Goal: Information Seeking & Learning: Learn about a topic

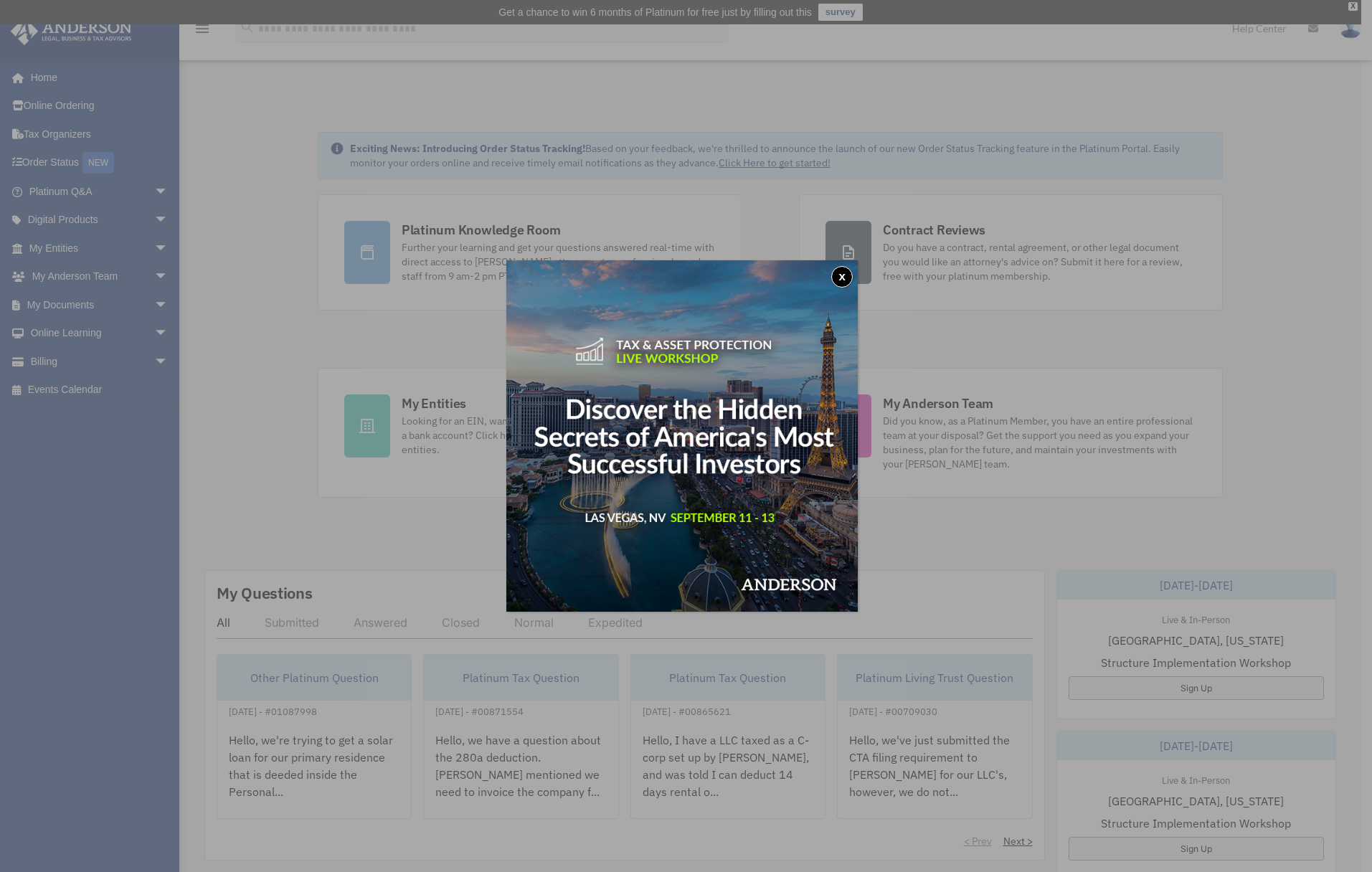
click at [846, 269] on button "x" at bounding box center [842, 277] width 22 height 22
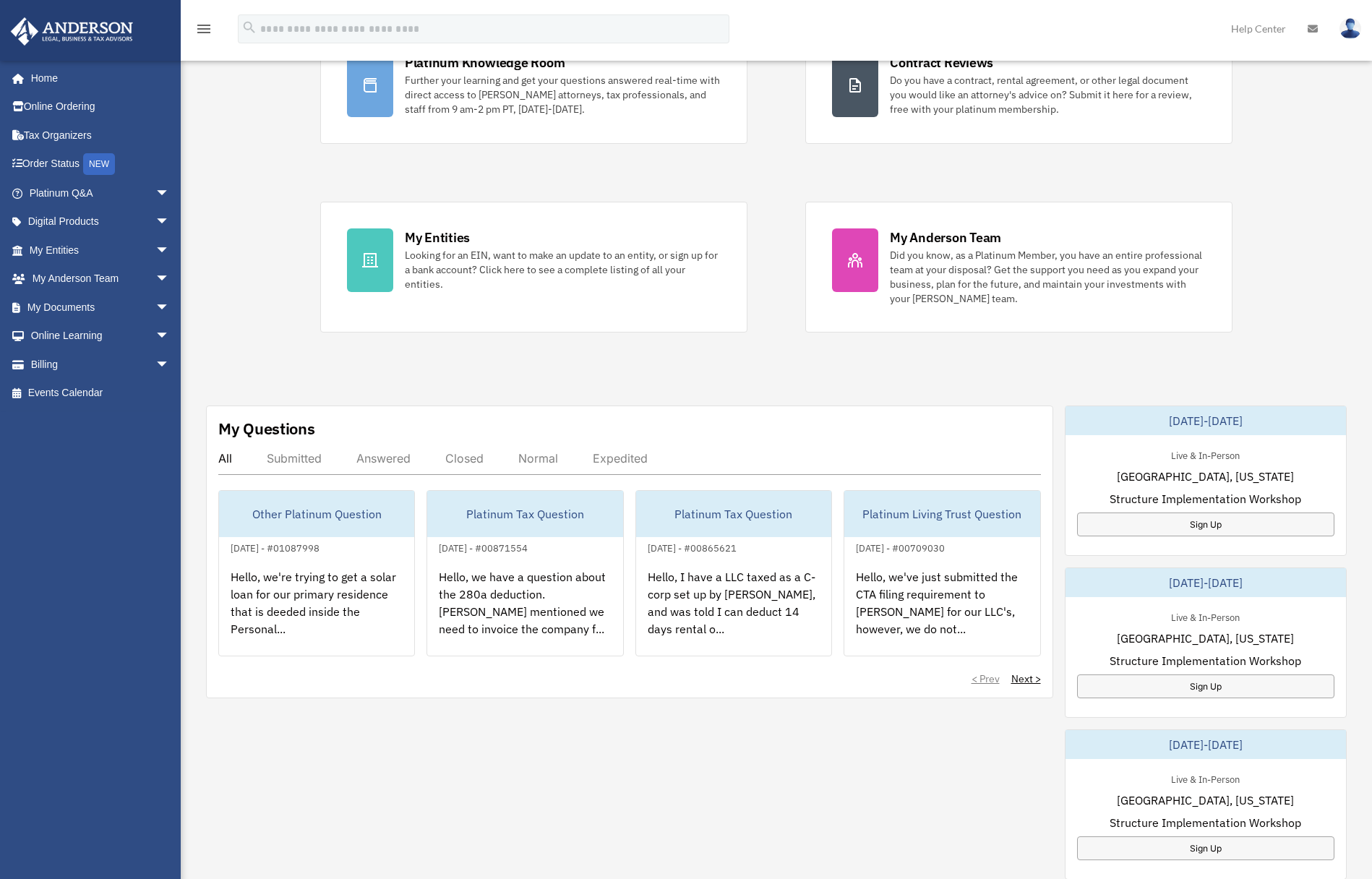
scroll to position [217, 0]
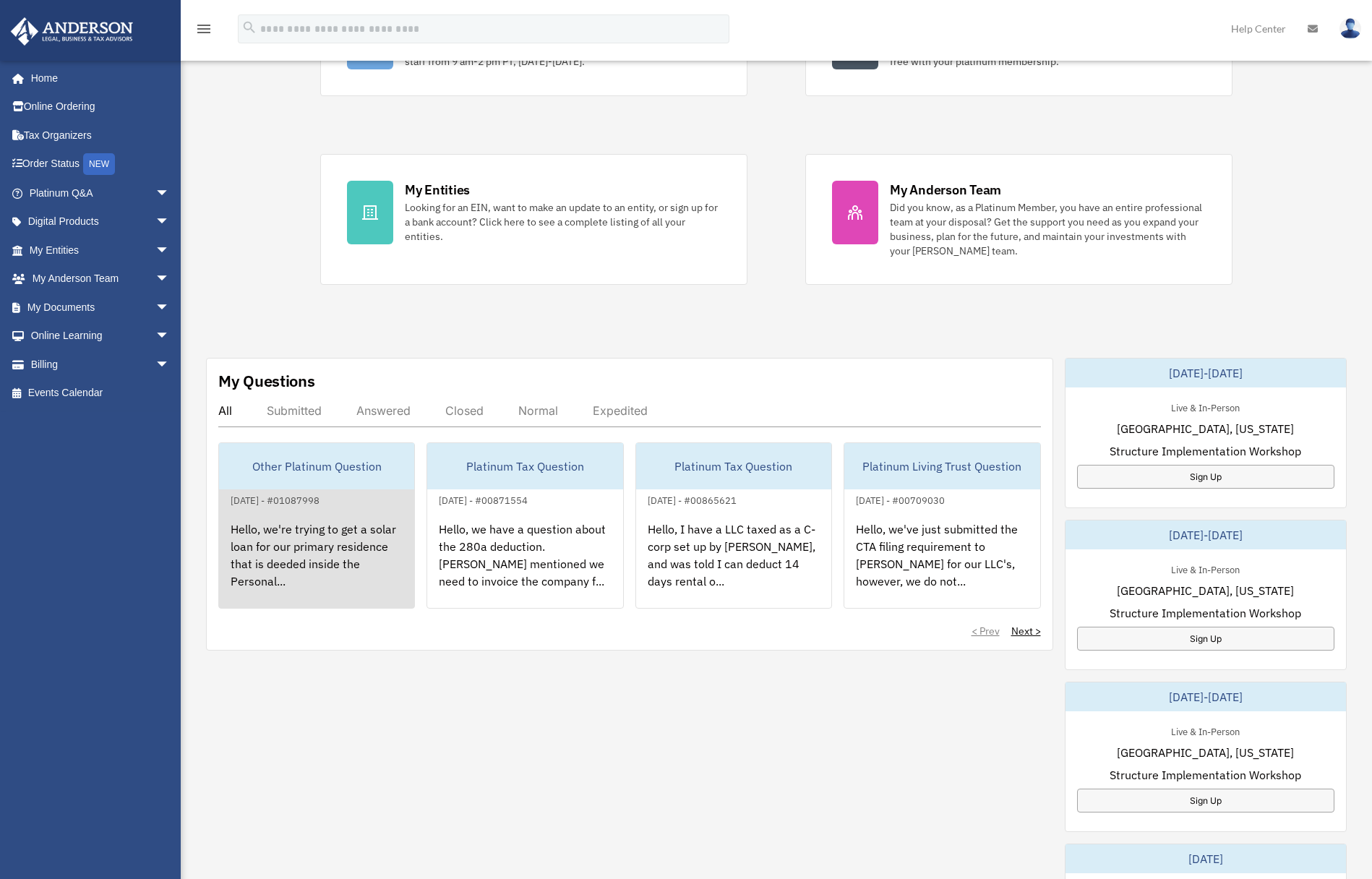
click at [301, 560] on div "Hello, we're trying to get a solar loan for our primary residence that is deede…" at bounding box center [316, 565] width 195 height 113
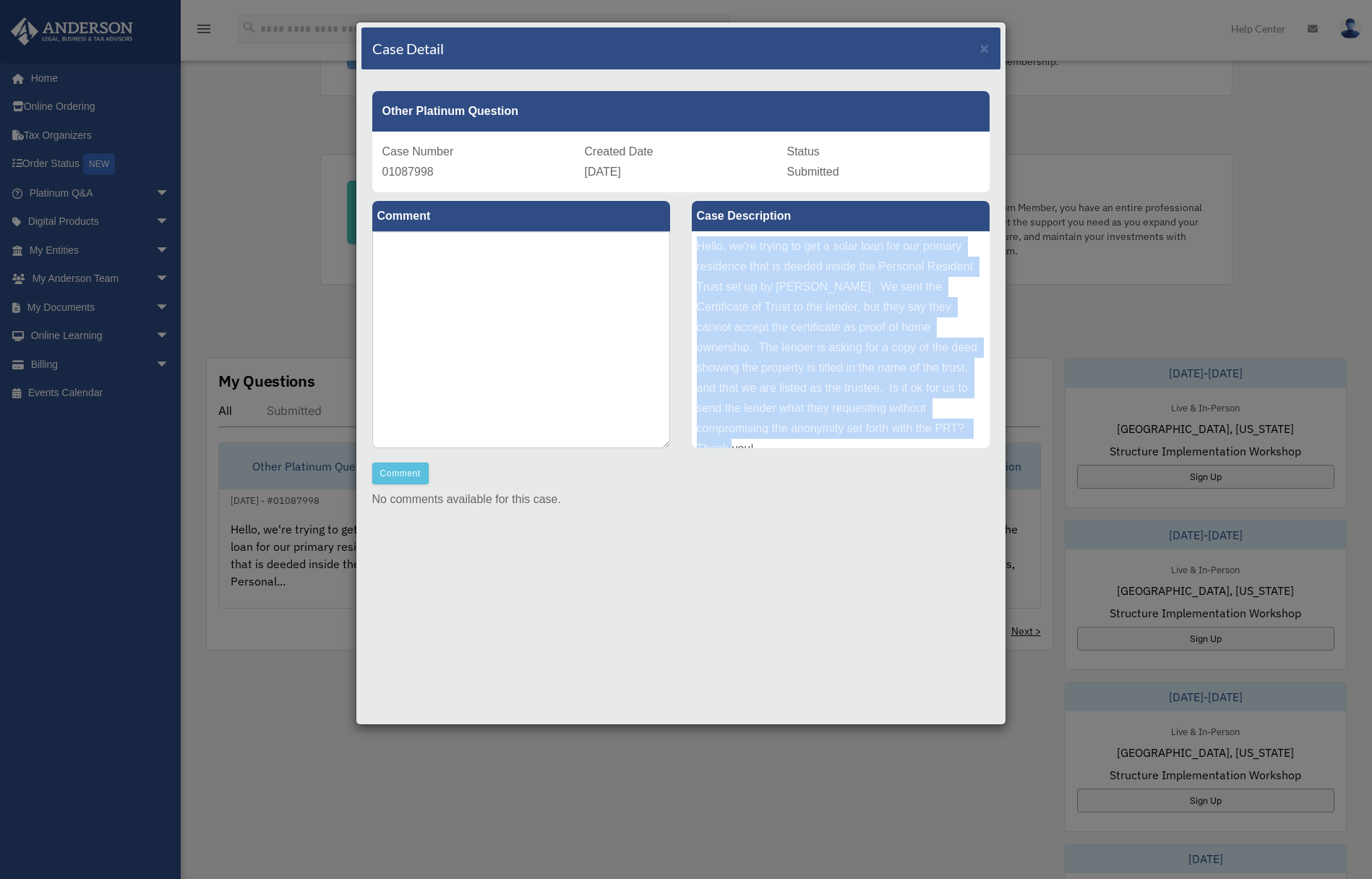
drag, startPoint x: 873, startPoint y: 428, endPoint x: 695, endPoint y: 247, distance: 253.9
click at [695, 247] on div "Hello, we're trying to get a solar loan for our primary residence that is deede…" at bounding box center [840, 339] width 298 height 217
copy div "Hello, we're trying to get a solar loan for our primary residence that is deede…"
click at [987, 42] on span "×" at bounding box center [985, 48] width 10 height 16
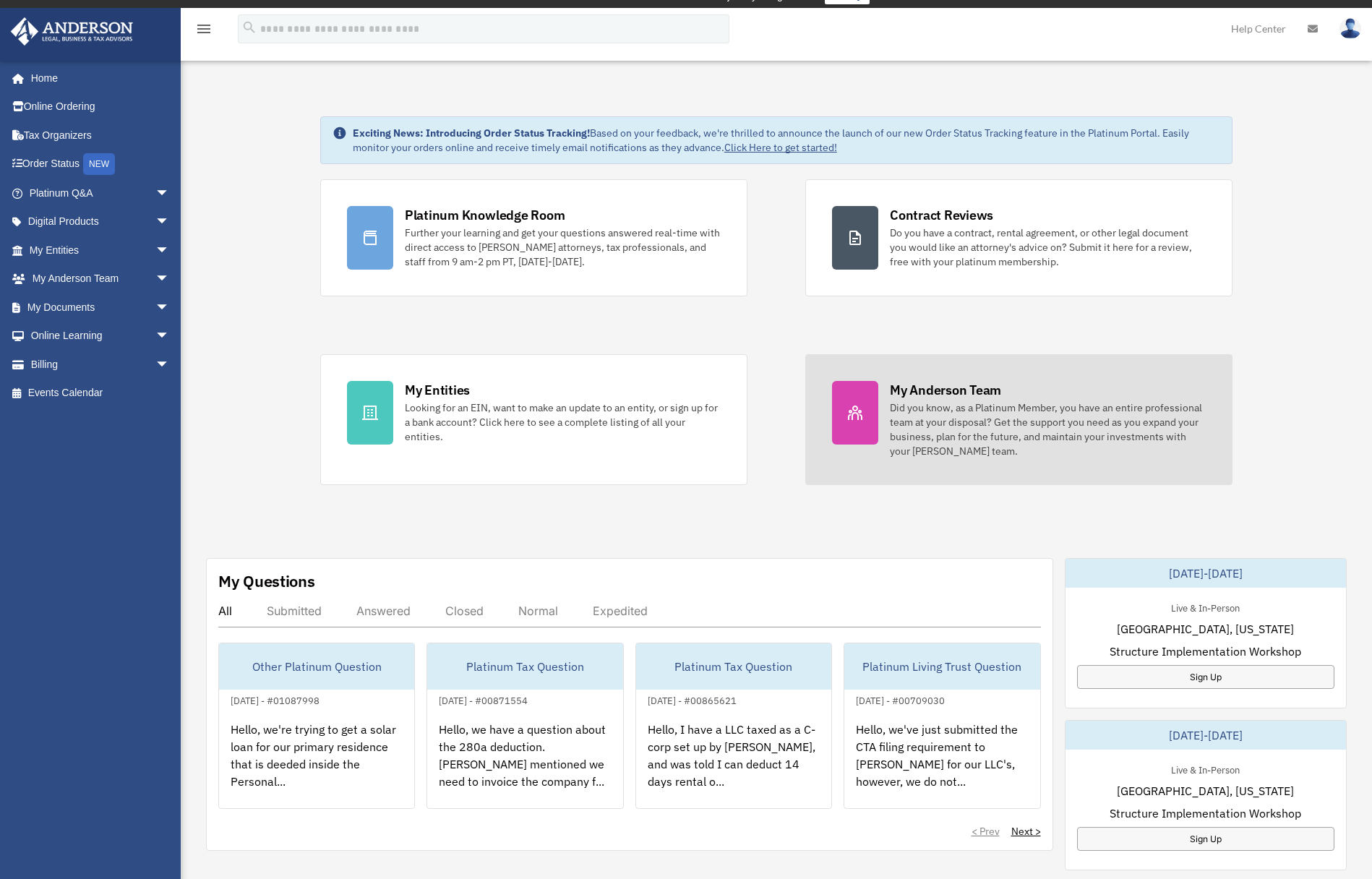
scroll to position [0, 0]
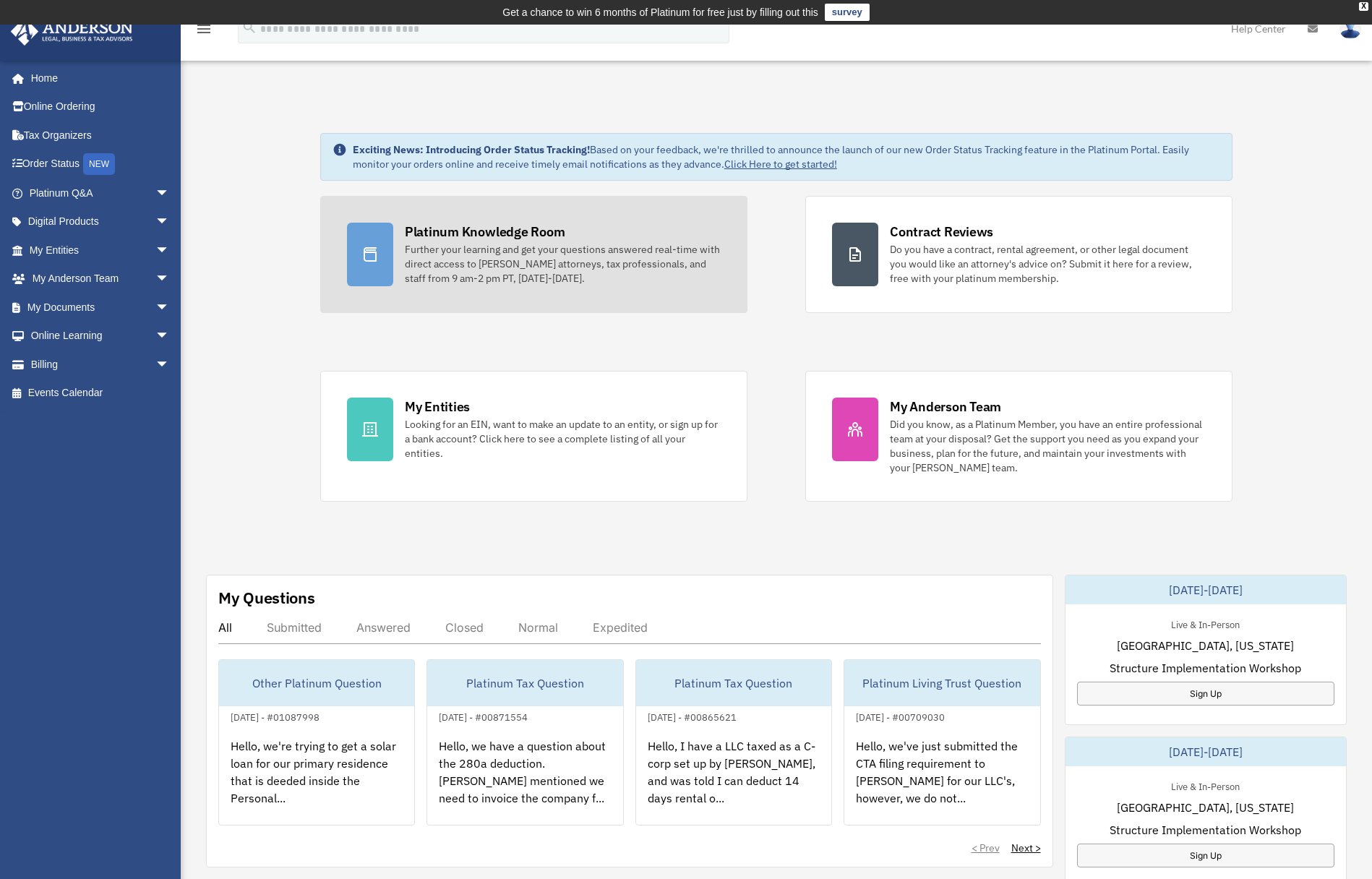
click at [477, 248] on div "Further your learning and get your questions answered real-time with direct acc…" at bounding box center [563, 263] width 316 height 43
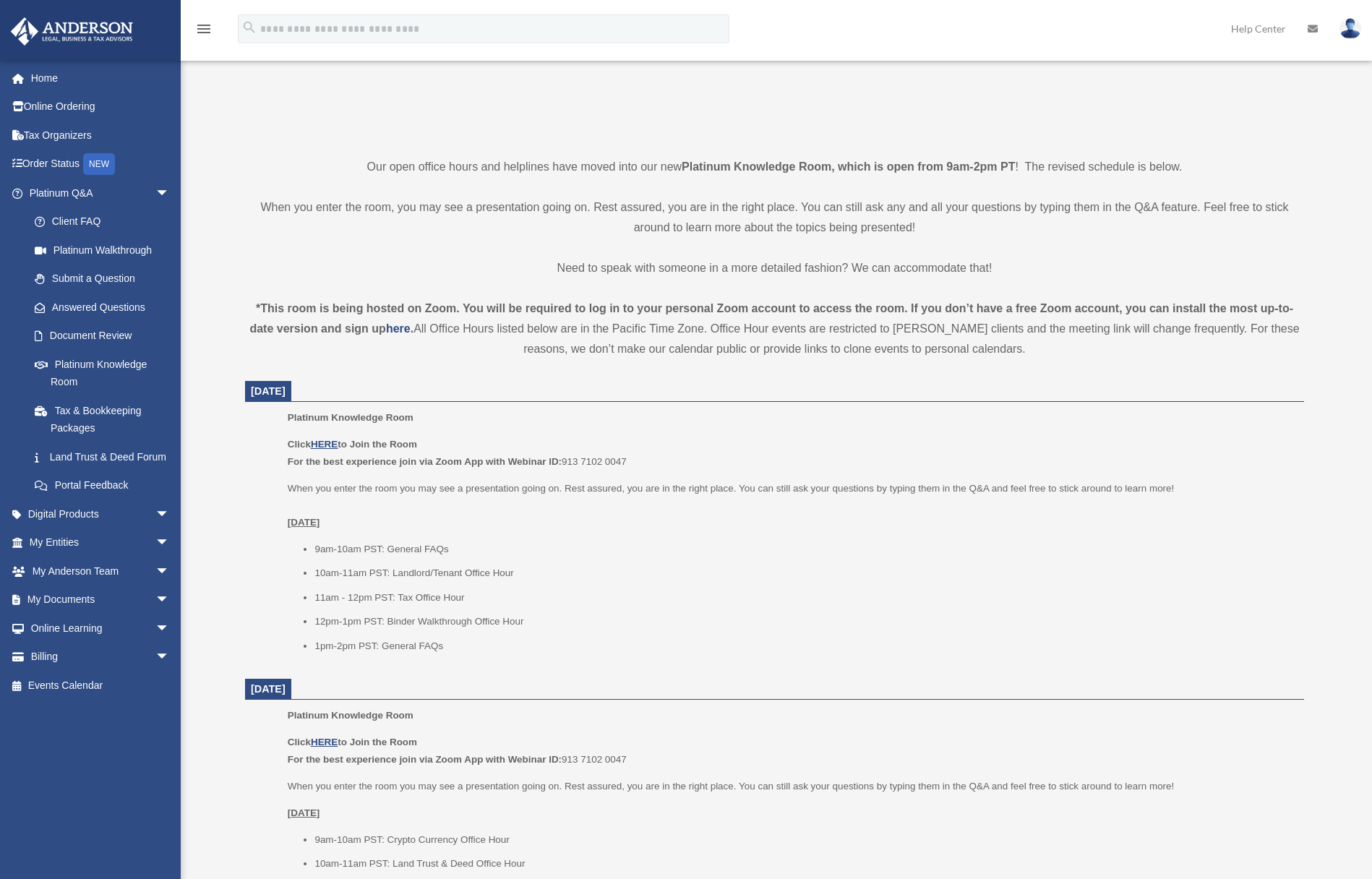
scroll to position [361, 0]
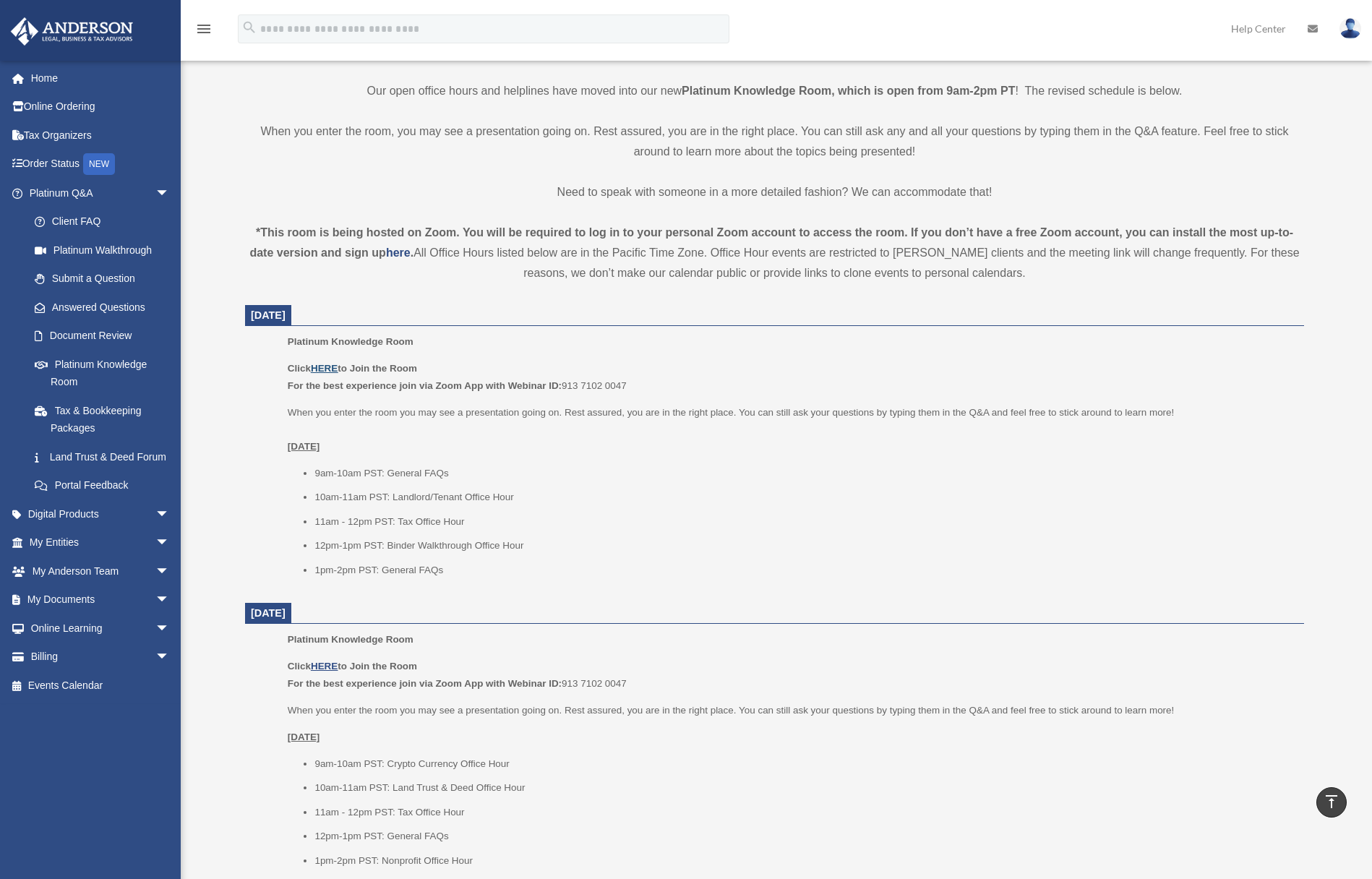
click at [334, 366] on u "HERE" at bounding box center [324, 368] width 27 height 11
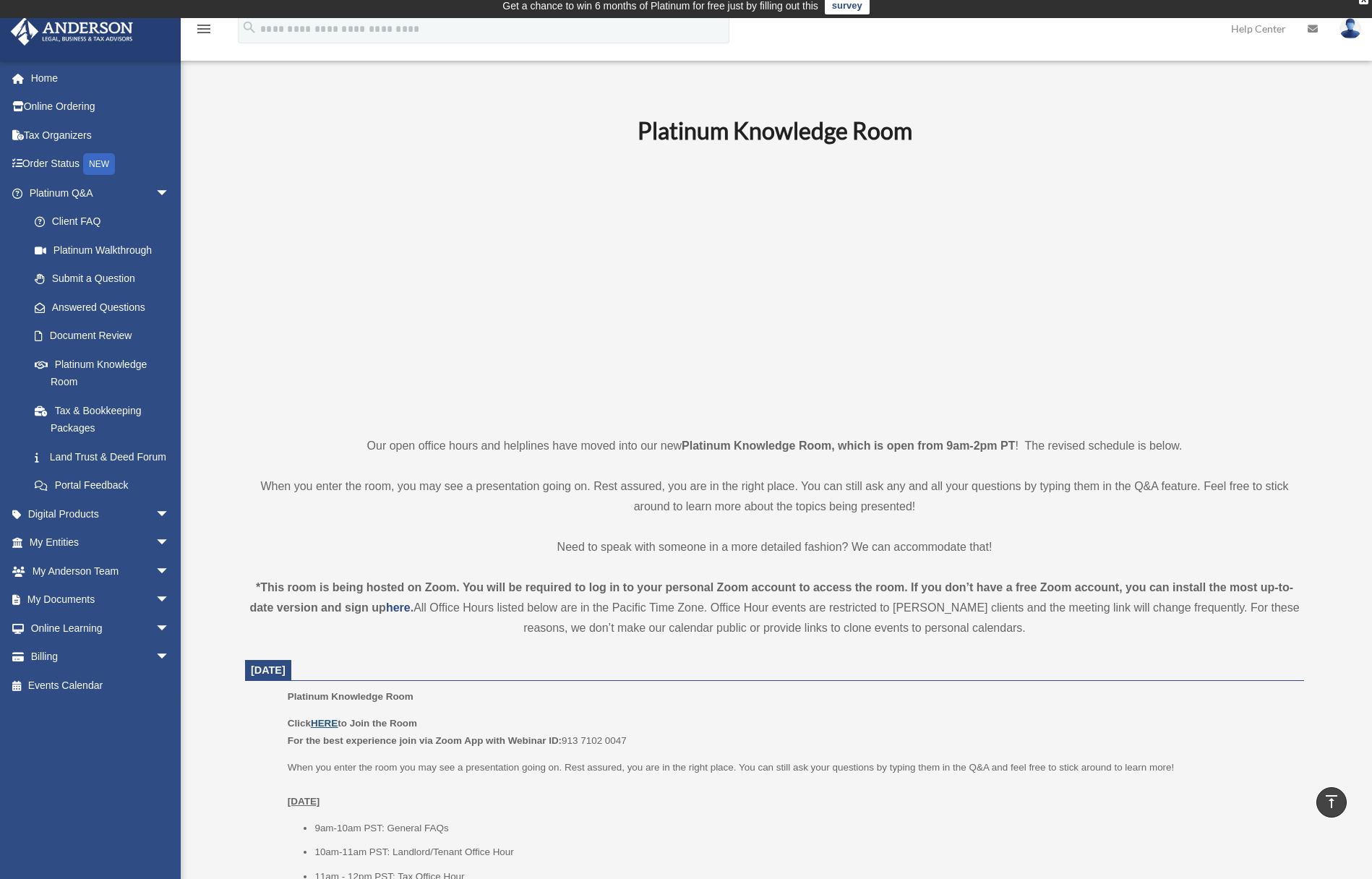
scroll to position [0, 0]
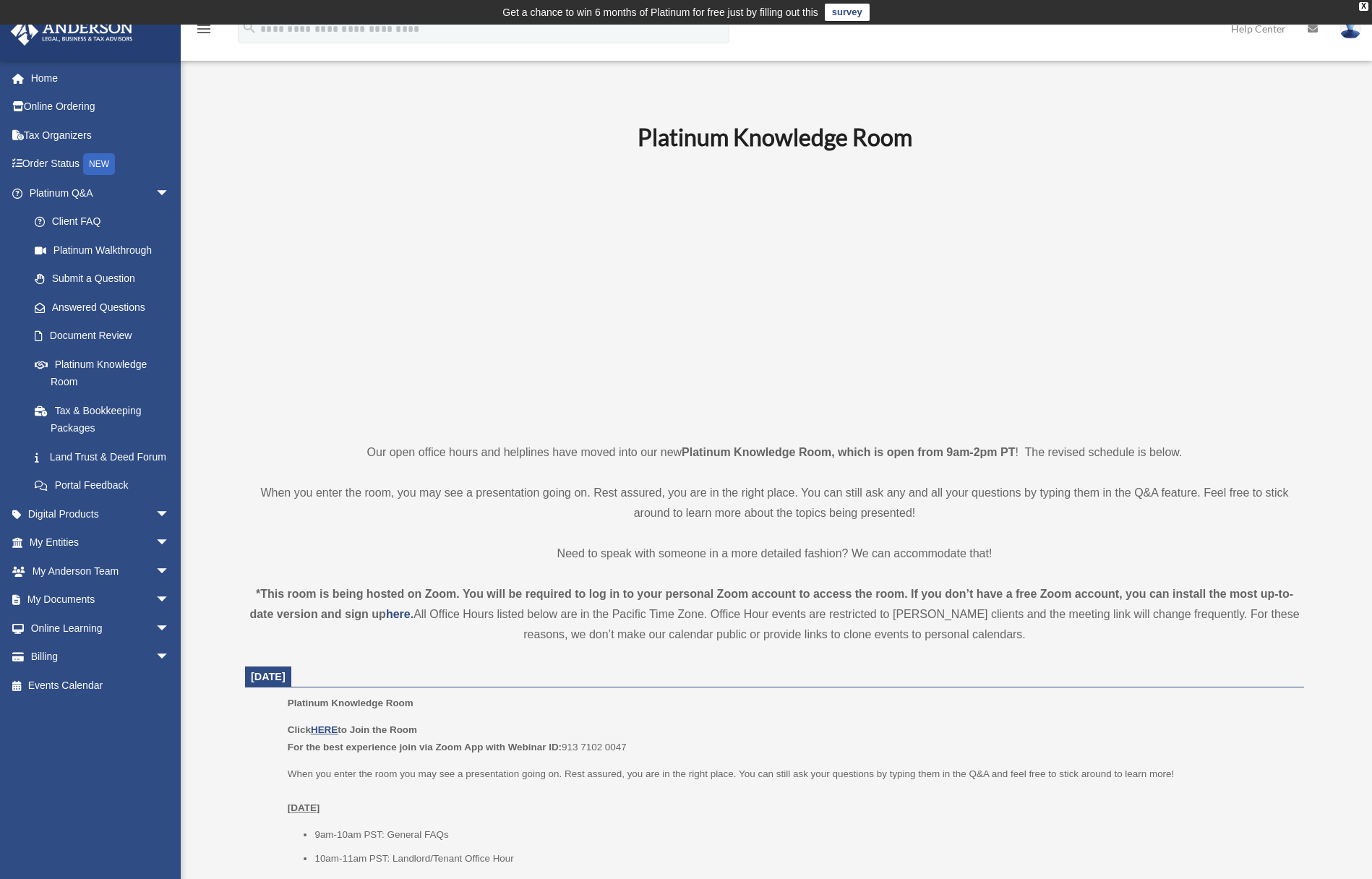
click at [1256, 716] on div "Platinum Knowledge Room Click HERE to Join the Room For the best experience joi…" at bounding box center [791, 821] width 1006 height 255
